Goal: Book appointment/travel/reservation

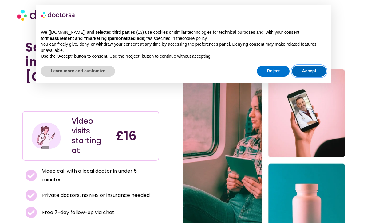
click at [312, 69] on button "Accept" at bounding box center [309, 71] width 34 height 11
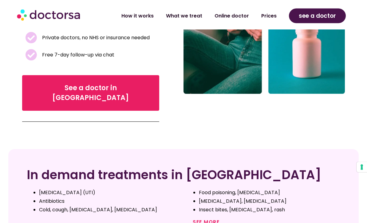
scroll to position [158, 0]
click at [85, 83] on span "See a doctor in [GEOGRAPHIC_DATA]" at bounding box center [91, 93] width 118 height 20
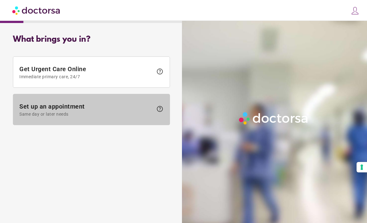
click at [153, 109] on span "help" at bounding box center [158, 109] width 10 height 9
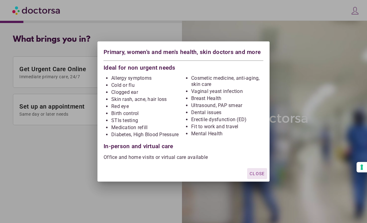
click at [258, 175] on span "Close" at bounding box center [256, 173] width 15 height 5
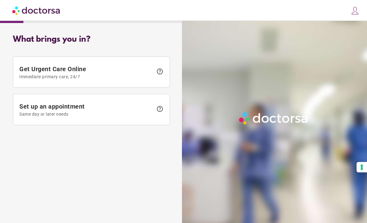
click at [356, 11] on img at bounding box center [354, 10] width 9 height 9
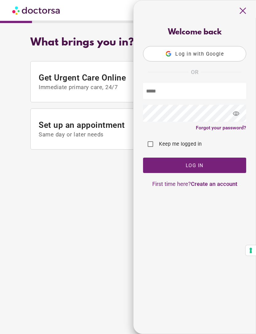
click at [241, 8] on span "close" at bounding box center [243, 11] width 12 height 12
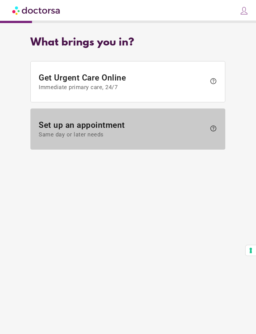
click at [222, 128] on span at bounding box center [128, 129] width 194 height 41
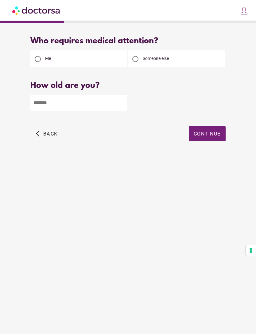
click at [99, 102] on input "number" at bounding box center [78, 103] width 97 height 16
type input "**"
click at [213, 132] on span "Continue" at bounding box center [207, 134] width 27 height 6
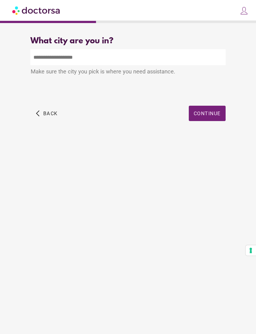
click at [108, 63] on input "text" at bounding box center [127, 57] width 195 height 16
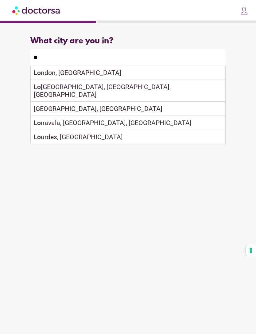
click at [151, 73] on div "Lo ndon, UK" at bounding box center [128, 73] width 194 height 14
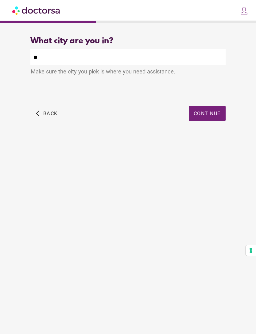
type input "**********"
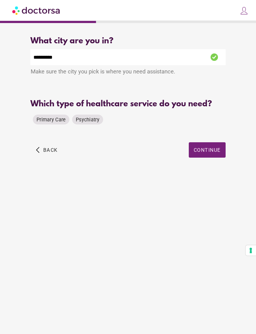
click at [45, 119] on span "Primary Care" at bounding box center [51, 120] width 29 height 6
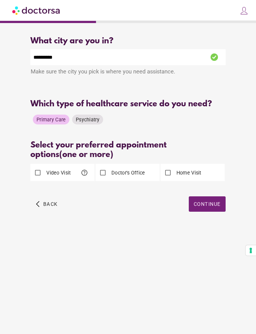
click at [213, 210] on span "button" at bounding box center [207, 203] width 37 height 15
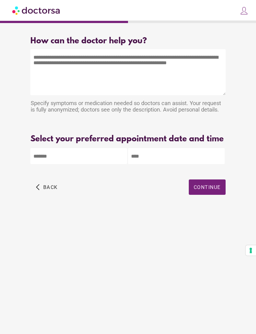
click at [95, 58] on textarea at bounding box center [127, 72] width 195 height 46
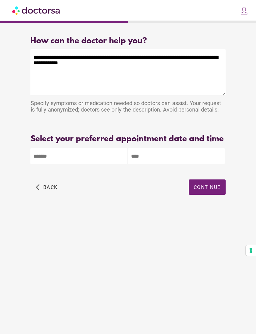
type textarea "**********"
